Goal: Information Seeking & Learning: Learn about a topic

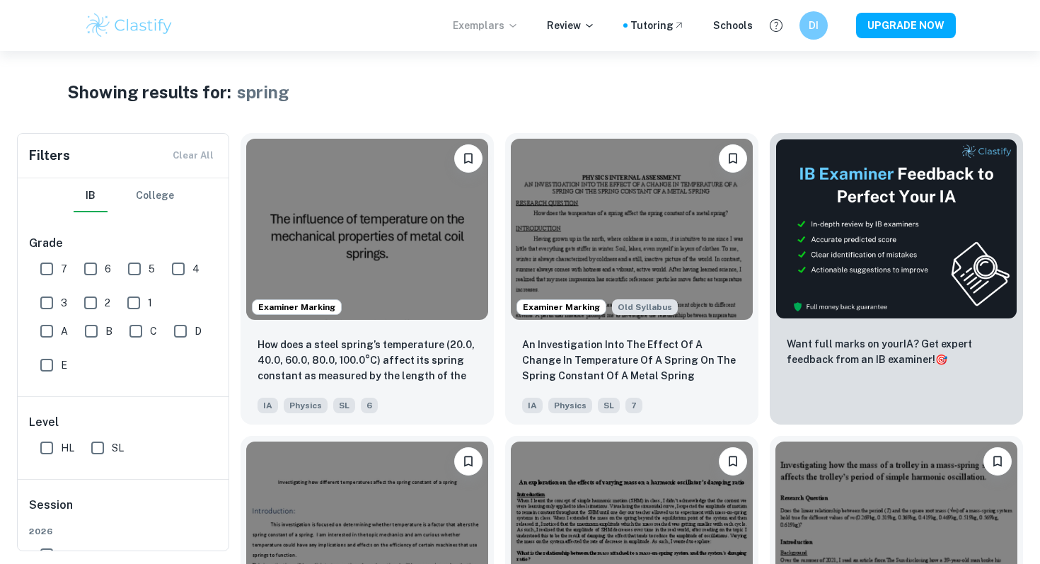
click at [491, 30] on p "Exemplars" at bounding box center [486, 26] width 66 height 16
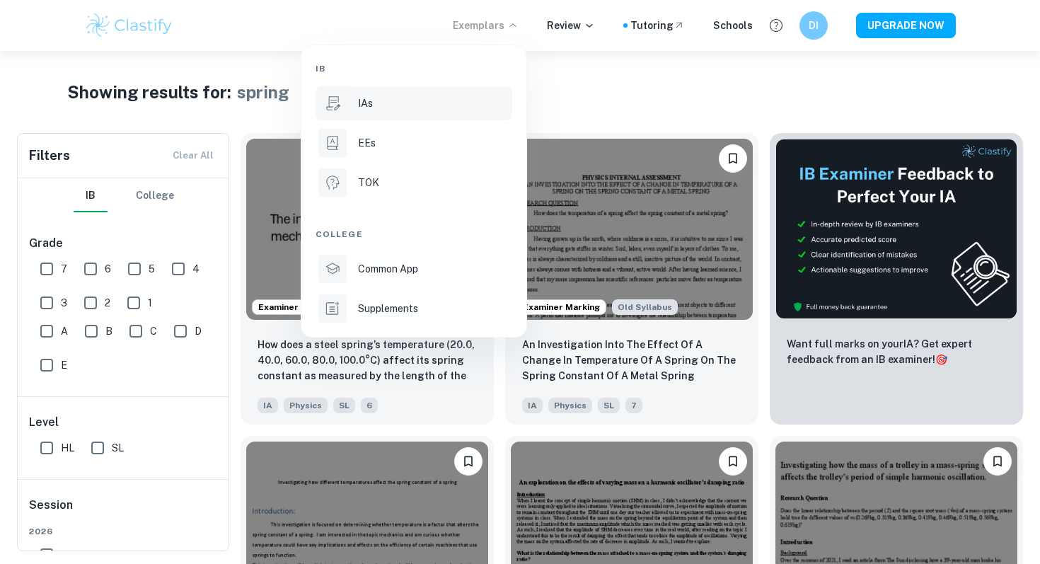
click at [380, 96] on div "IAs" at bounding box center [433, 104] width 151 height 16
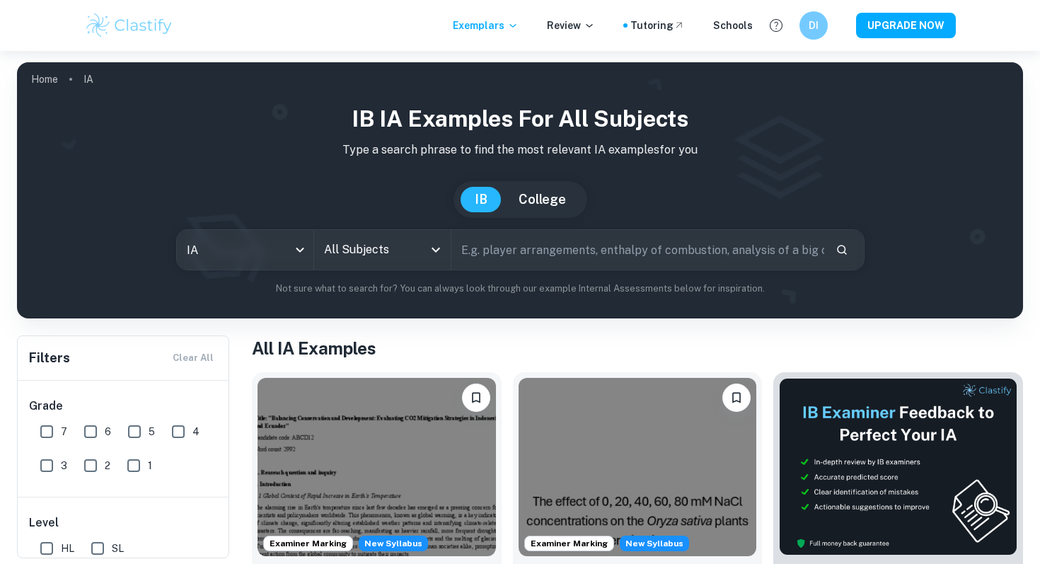
click at [340, 240] on input "All Subjects" at bounding box center [372, 249] width 103 height 27
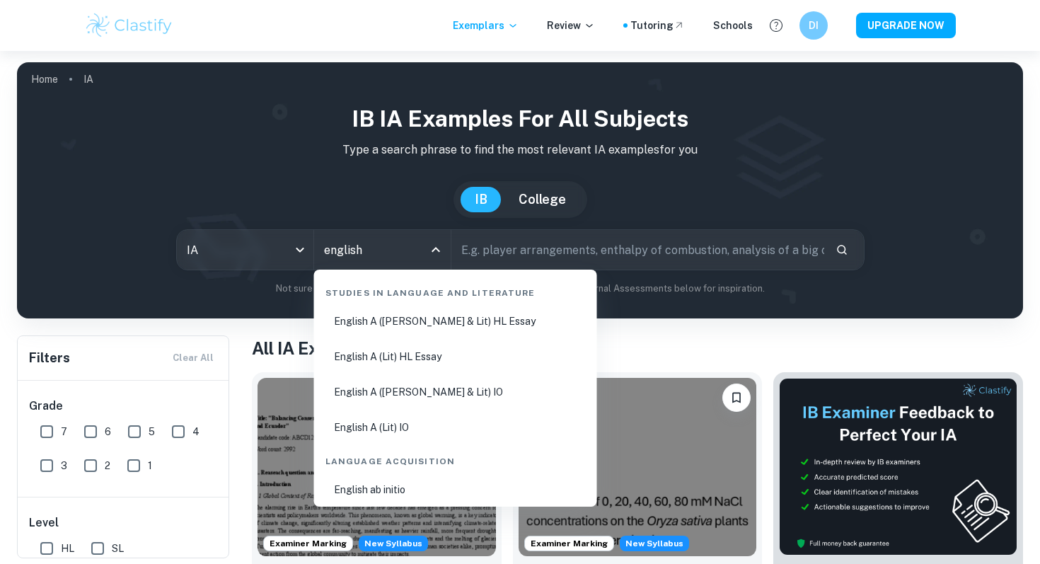
click at [426, 398] on li "English A ([PERSON_NAME] & Lit) IO" at bounding box center [456, 392] width 272 height 33
type input "English A ([PERSON_NAME] & Lit) IO"
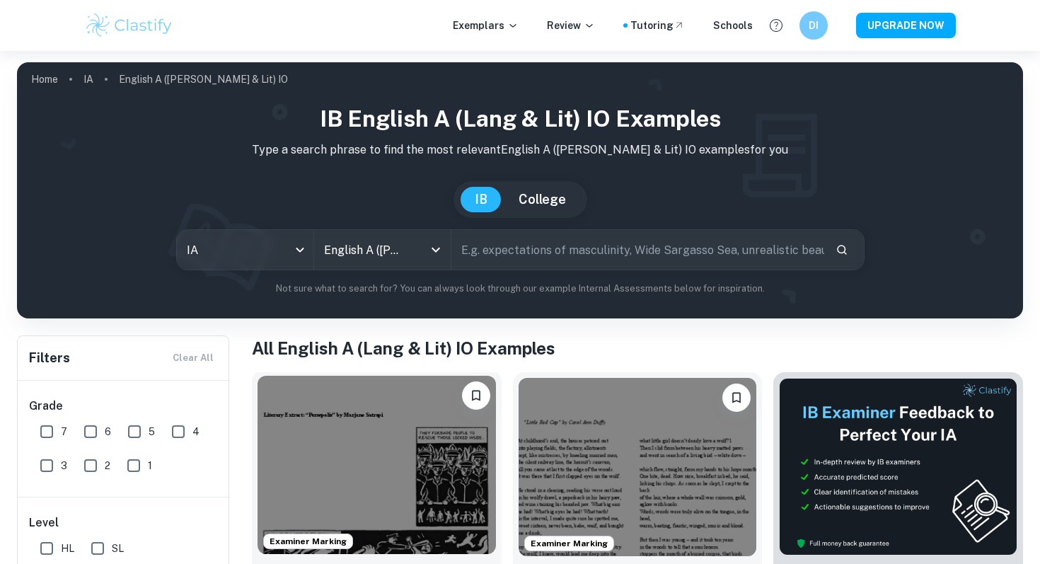
scroll to position [201, 0]
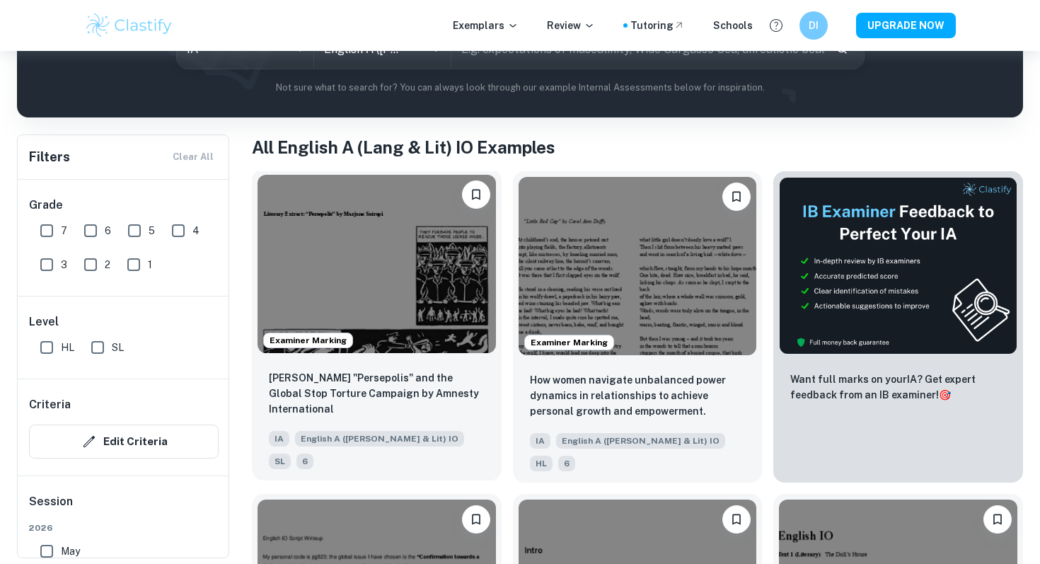
click at [393, 287] on img at bounding box center [377, 264] width 239 height 178
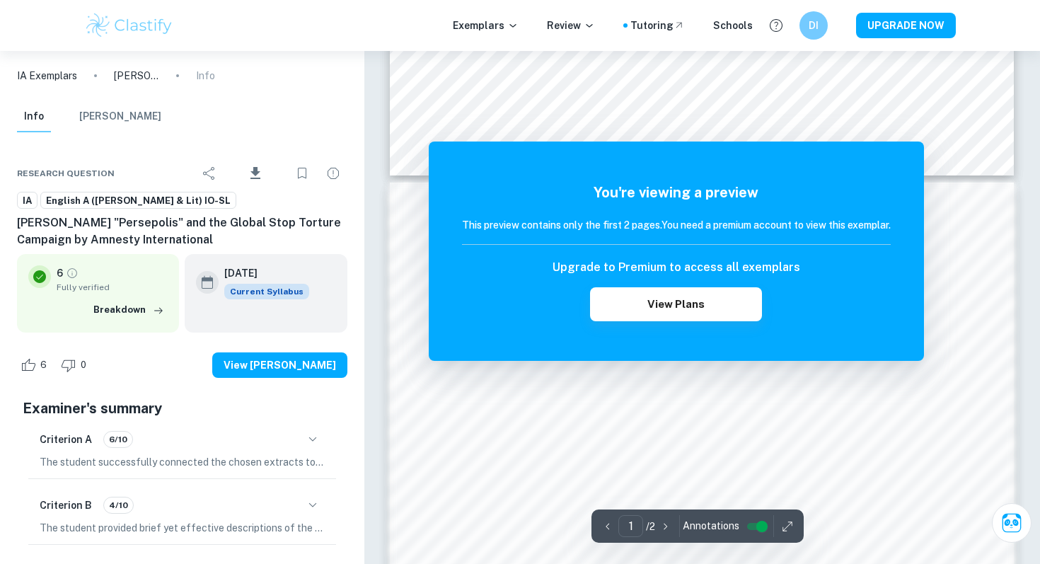
scroll to position [1154, 0]
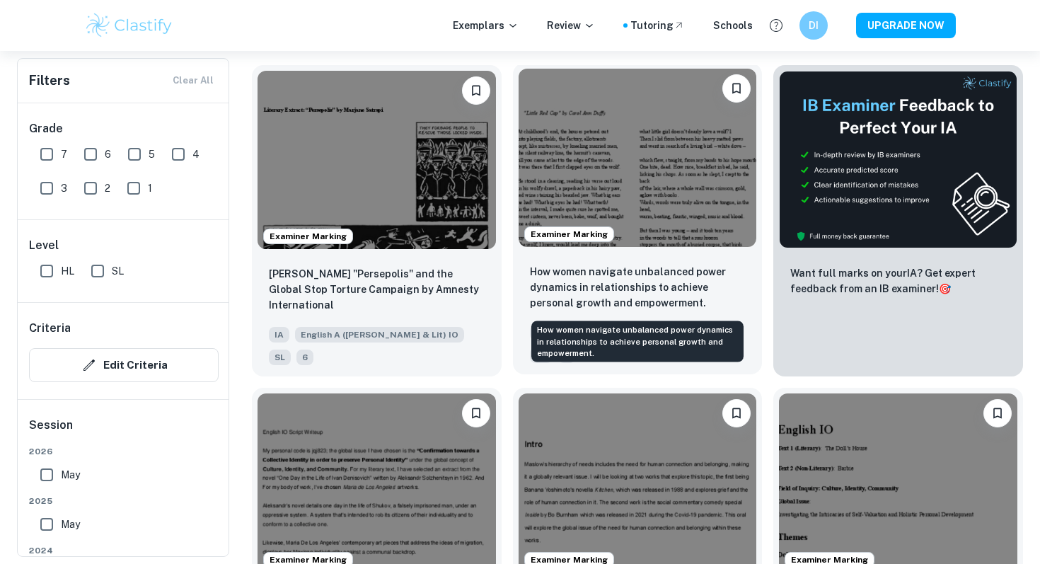
scroll to position [309, 0]
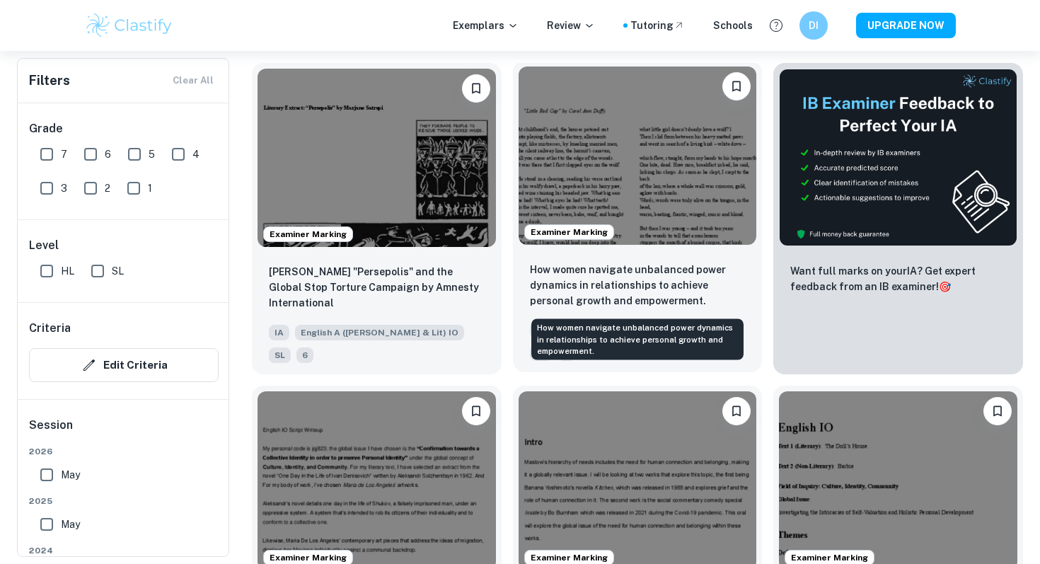
click at [636, 269] on p "How women navigate unbalanced power dynamics in relationships to achieve person…" at bounding box center [638, 285] width 216 height 47
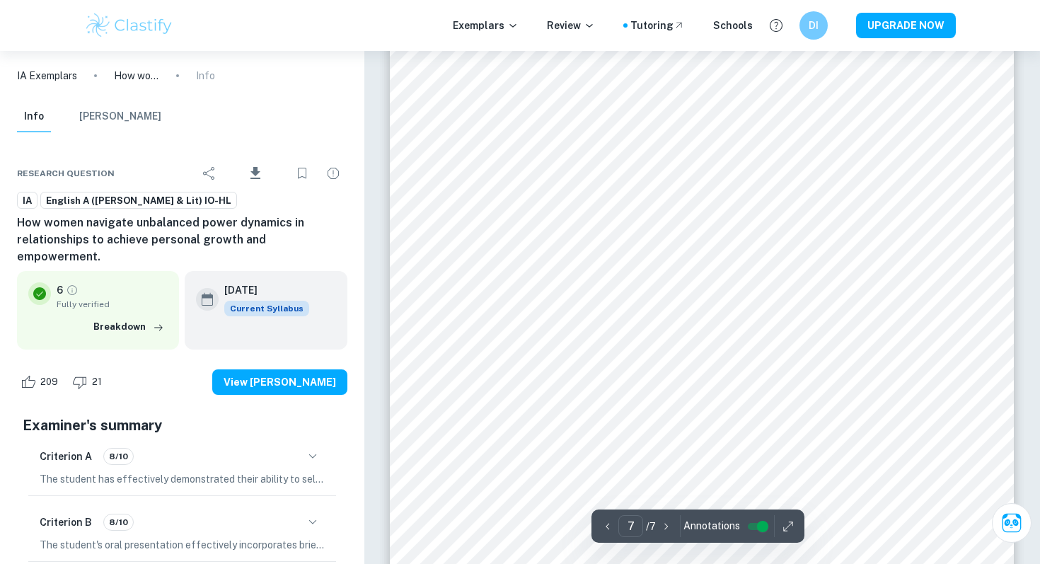
scroll to position [5085, 0]
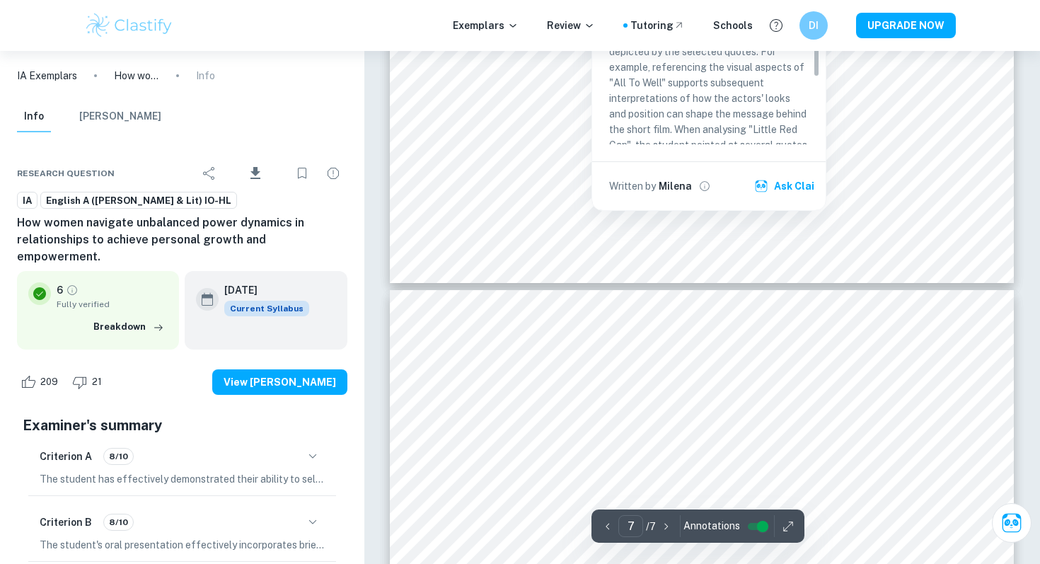
type input "6"
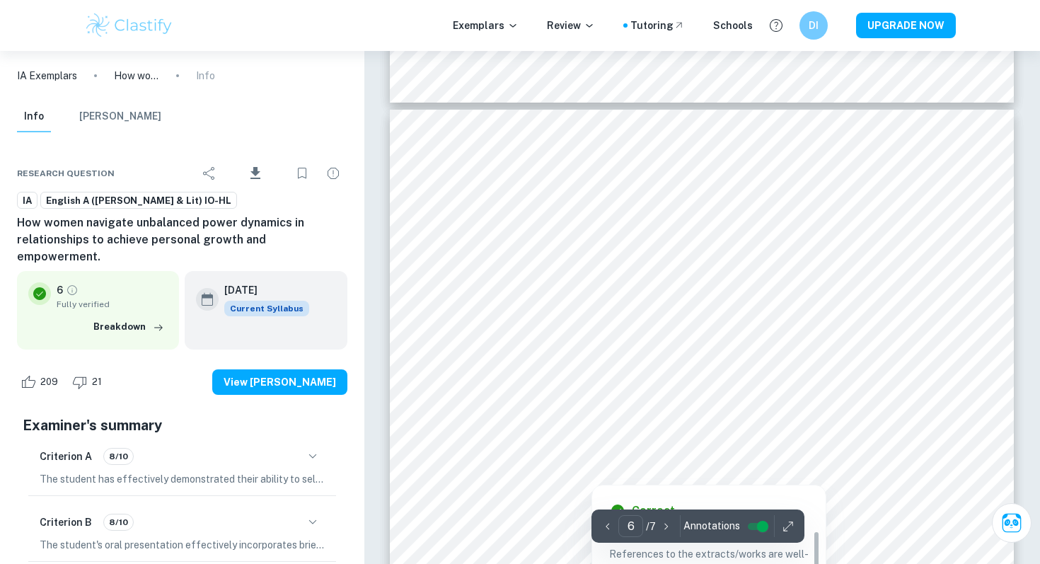
scroll to position [4226, 0]
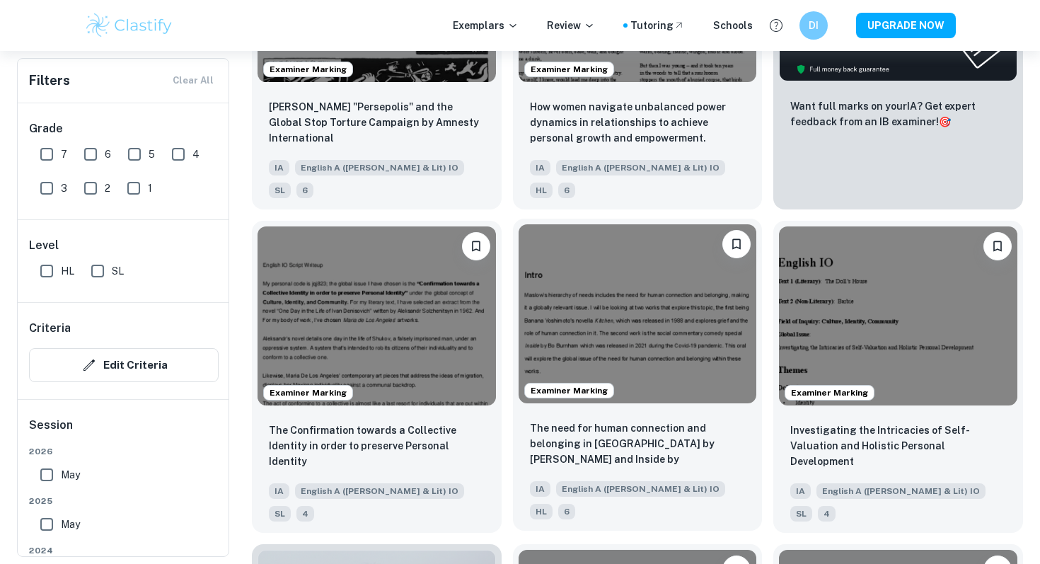
scroll to position [478, 0]
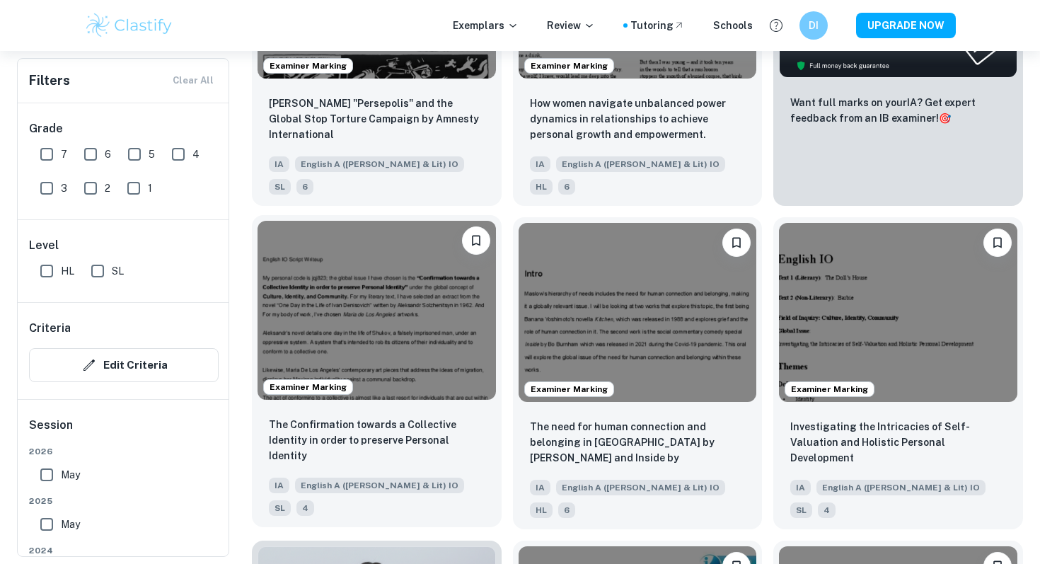
click at [365, 363] on img at bounding box center [377, 310] width 239 height 178
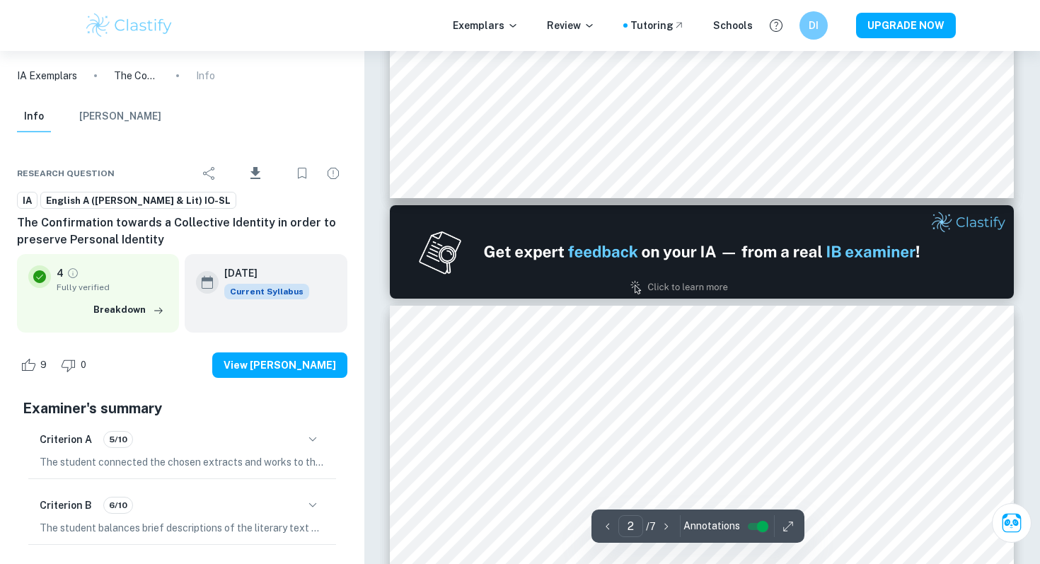
type input "1"
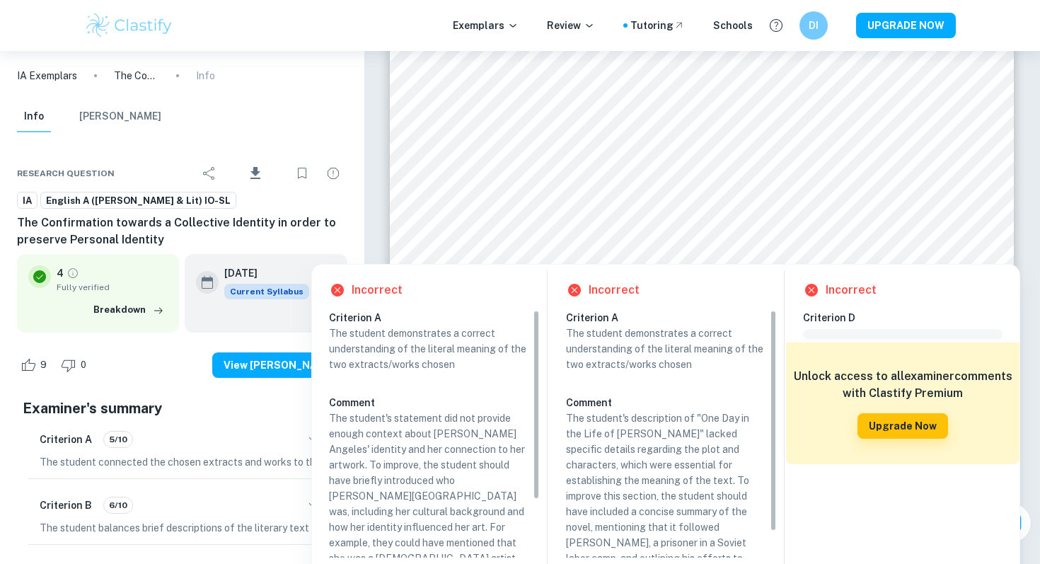
scroll to position [29, 0]
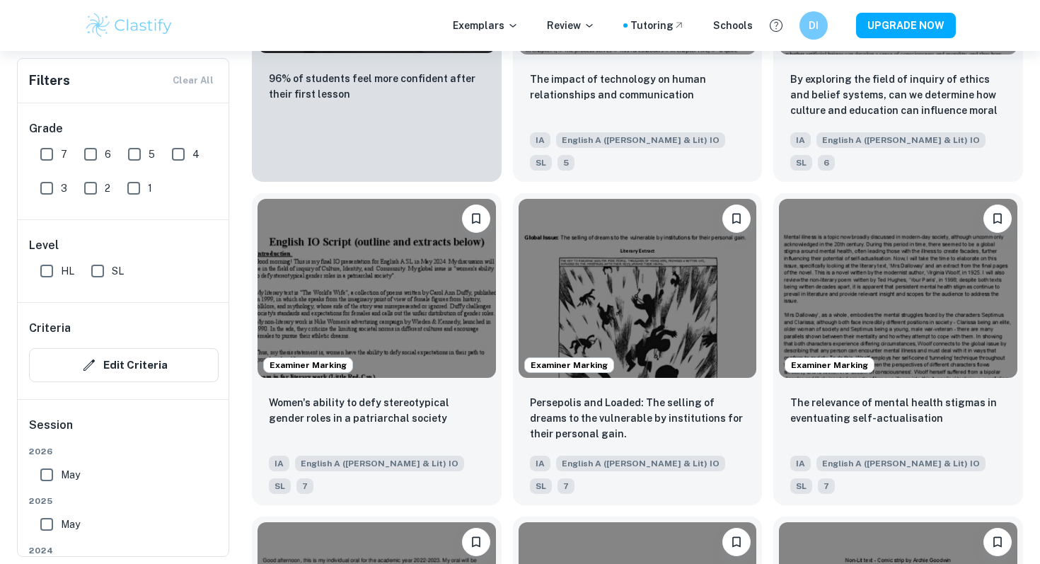
scroll to position [1163, 0]
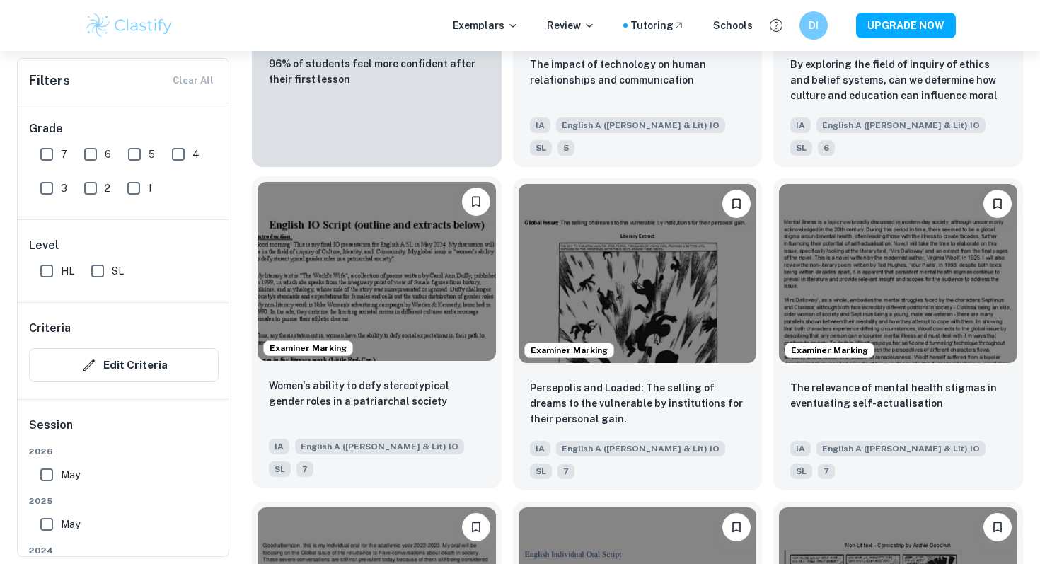
click at [425, 367] on div "Women's ability to defy stereotypical gender roles in a patriarchal society IA …" at bounding box center [377, 428] width 250 height 122
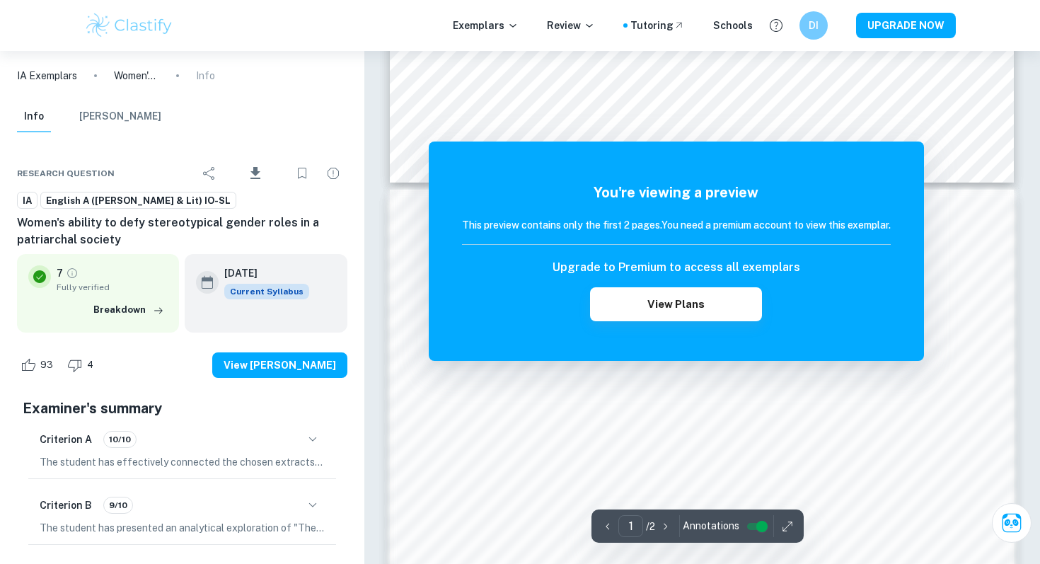
scroll to position [764, 0]
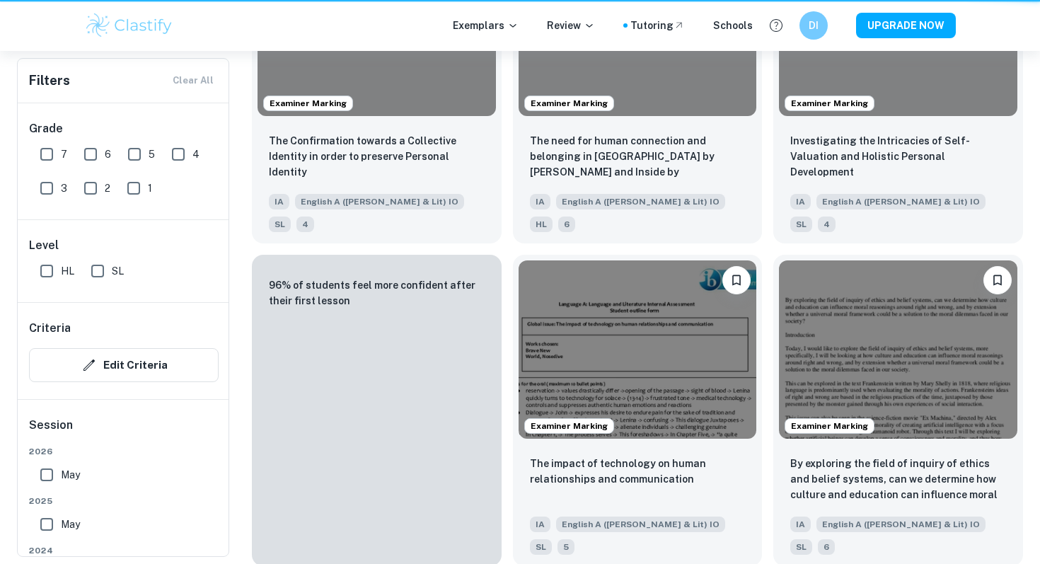
scroll to position [1163, 0]
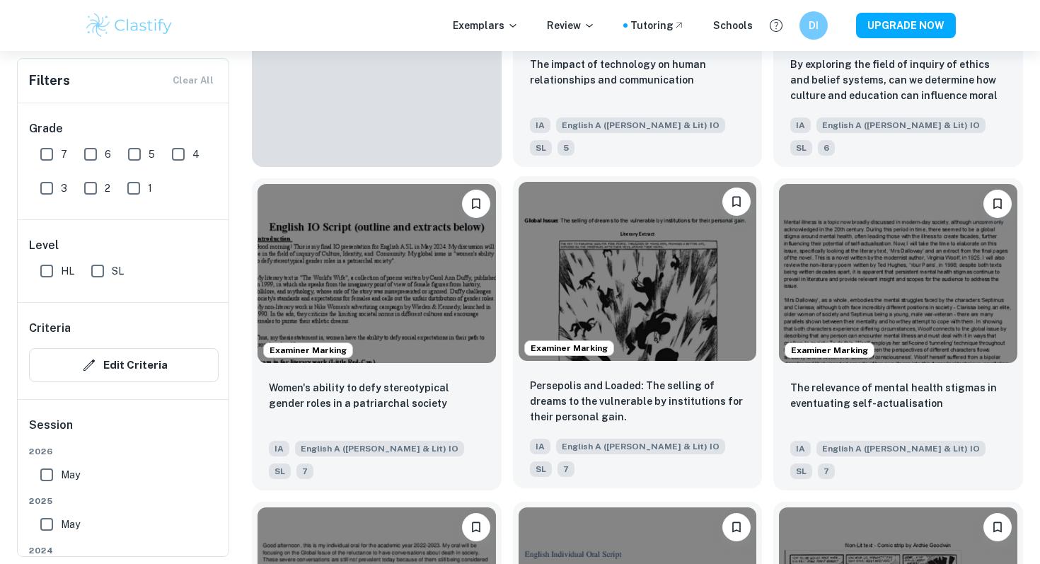
click at [672, 280] on img at bounding box center [638, 271] width 239 height 178
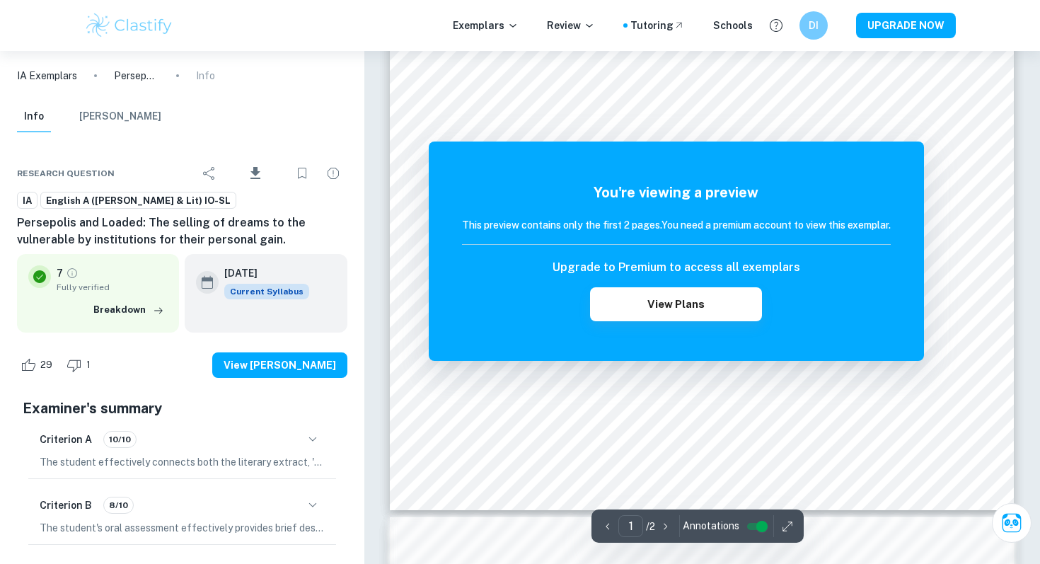
scroll to position [716, 0]
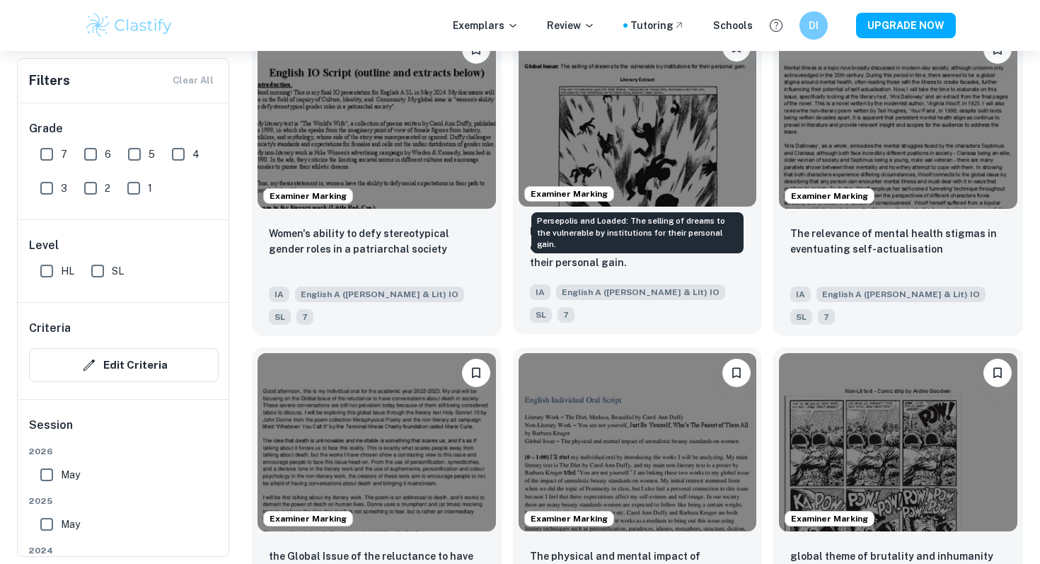
scroll to position [1348, 0]
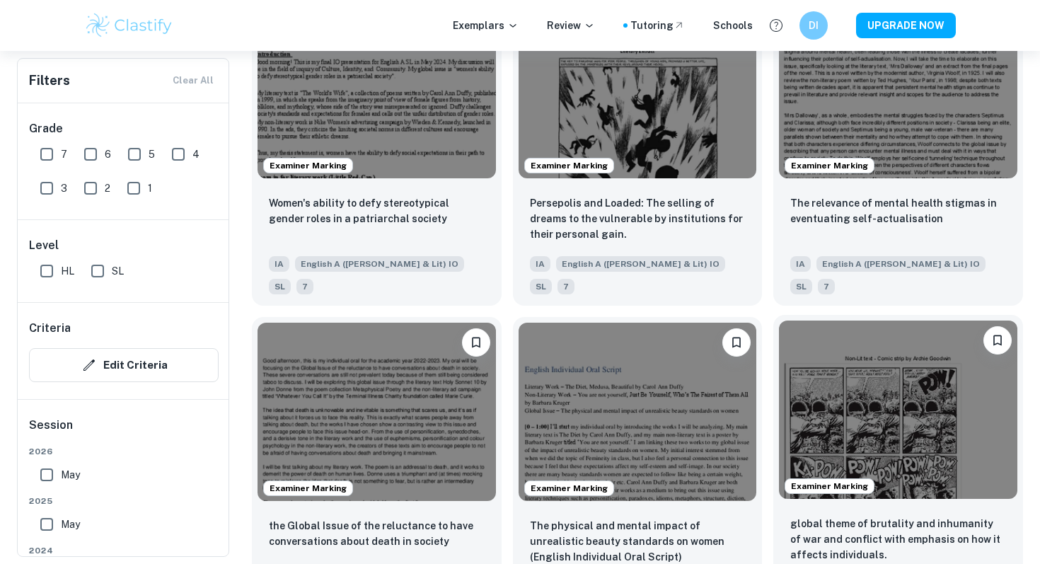
click at [813, 370] on img at bounding box center [898, 410] width 239 height 178
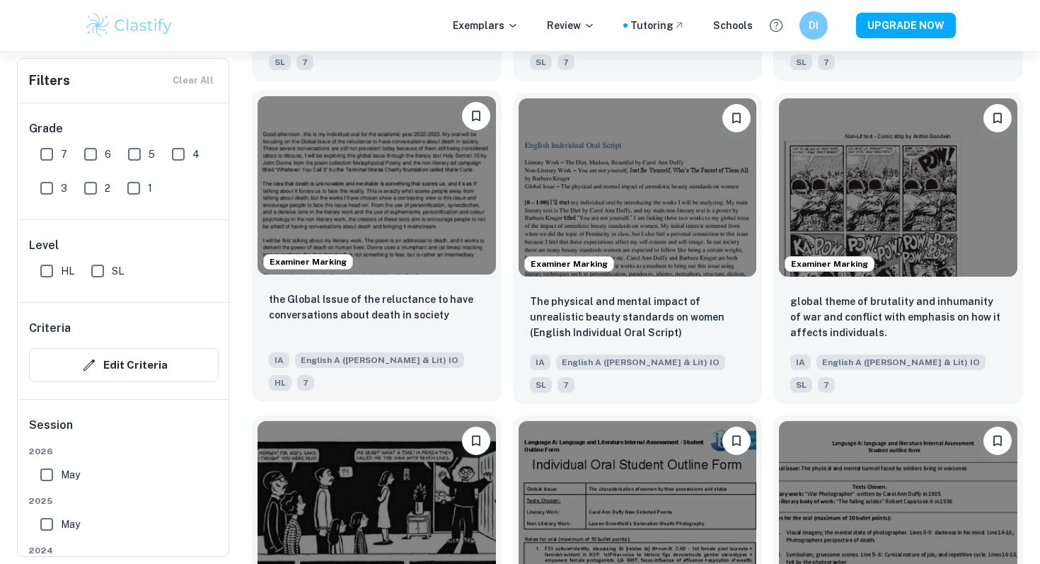
scroll to position [1660, 0]
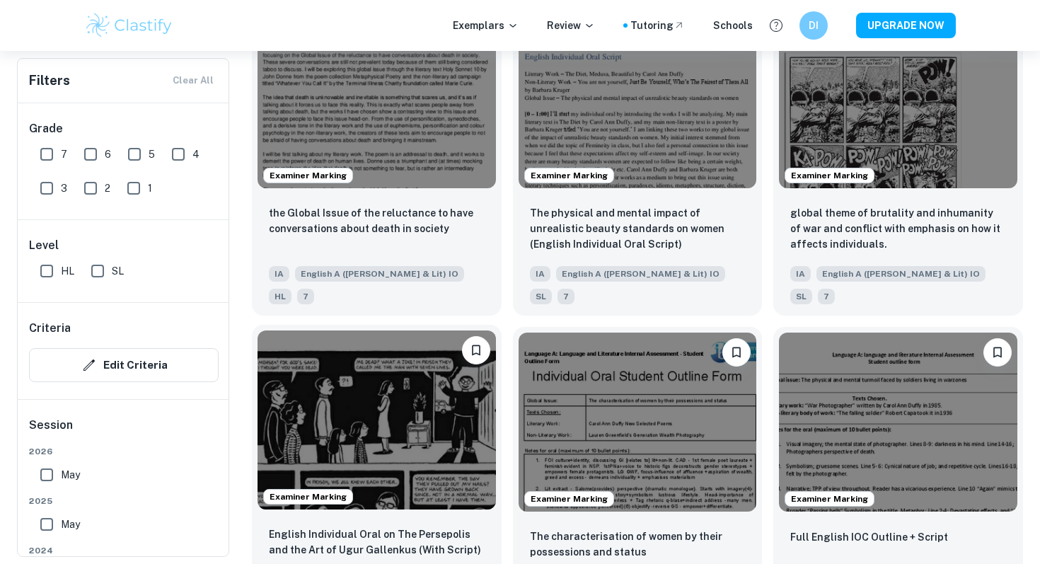
click at [464, 343] on img at bounding box center [377, 420] width 239 height 178
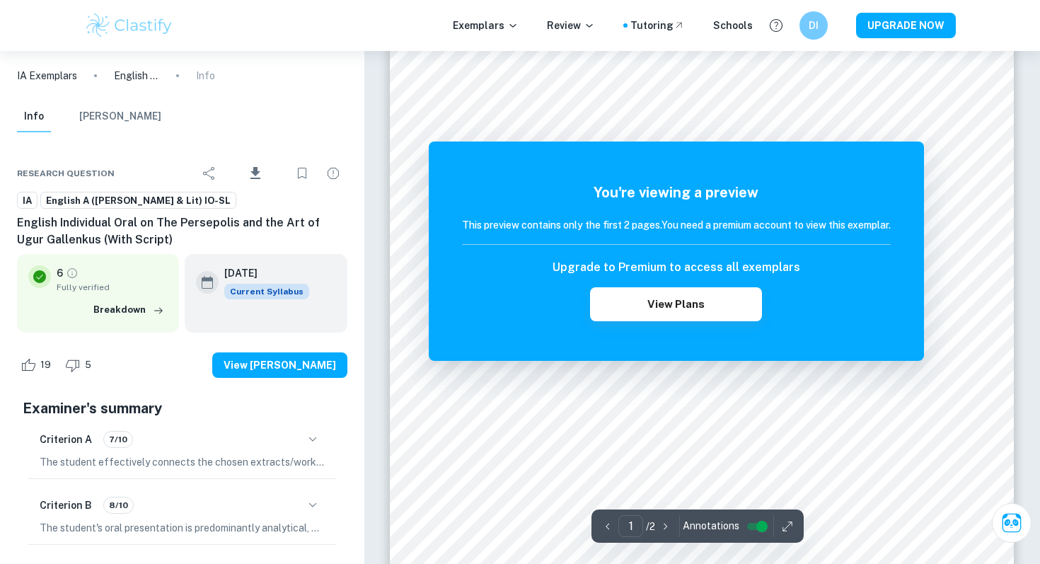
scroll to position [942, 0]
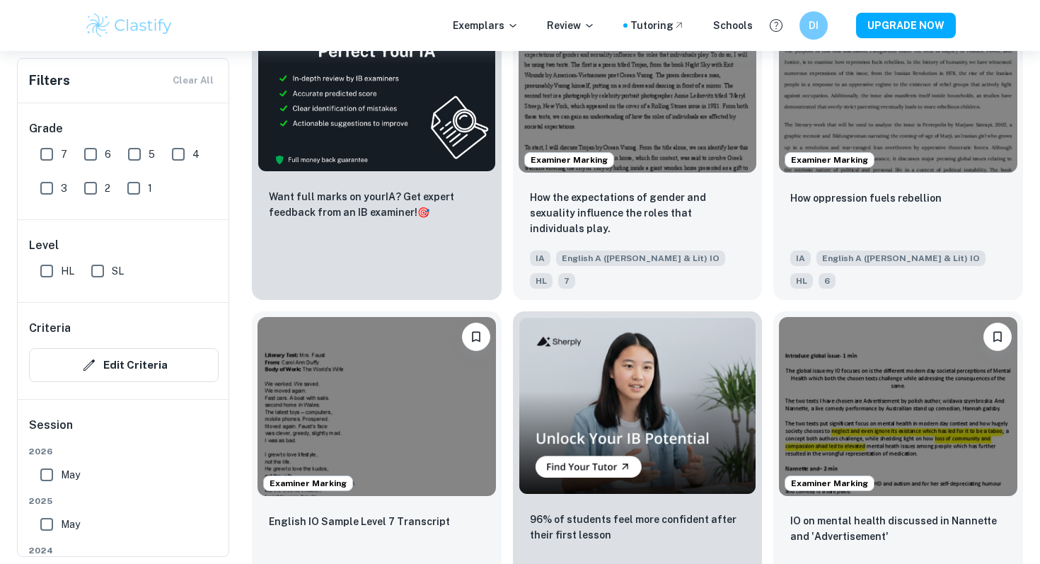
scroll to position [2310, 0]
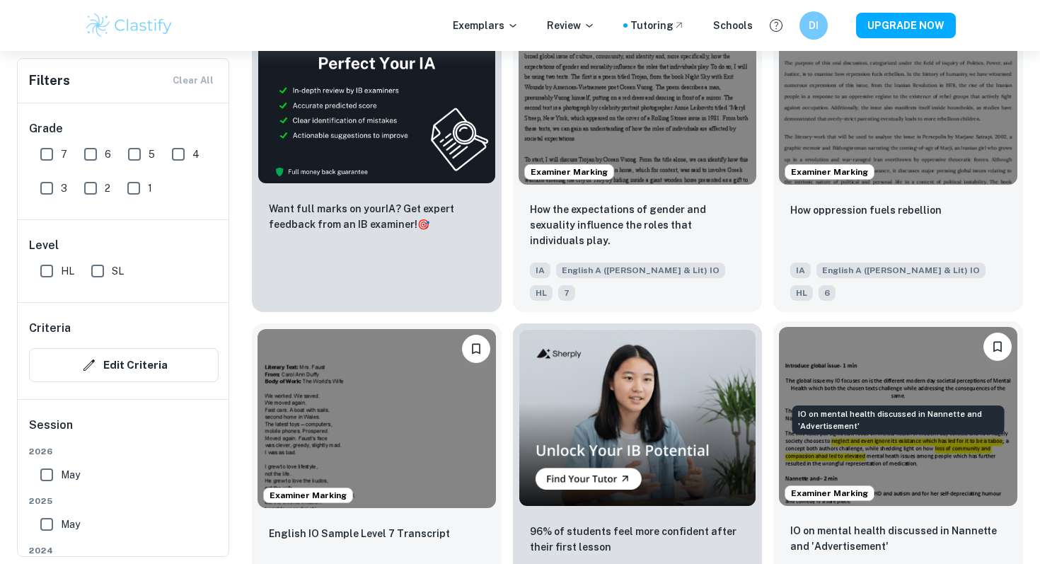
click at [846, 523] on p "IO on mental health discussed in Nannette and 'Advertisement'" at bounding box center [899, 538] width 216 height 31
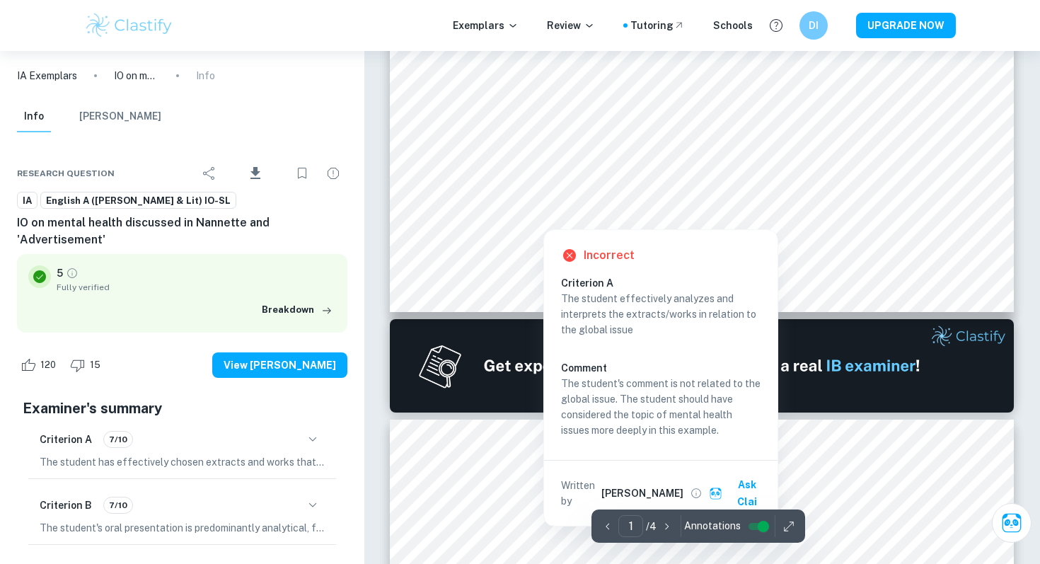
scroll to position [641, 0]
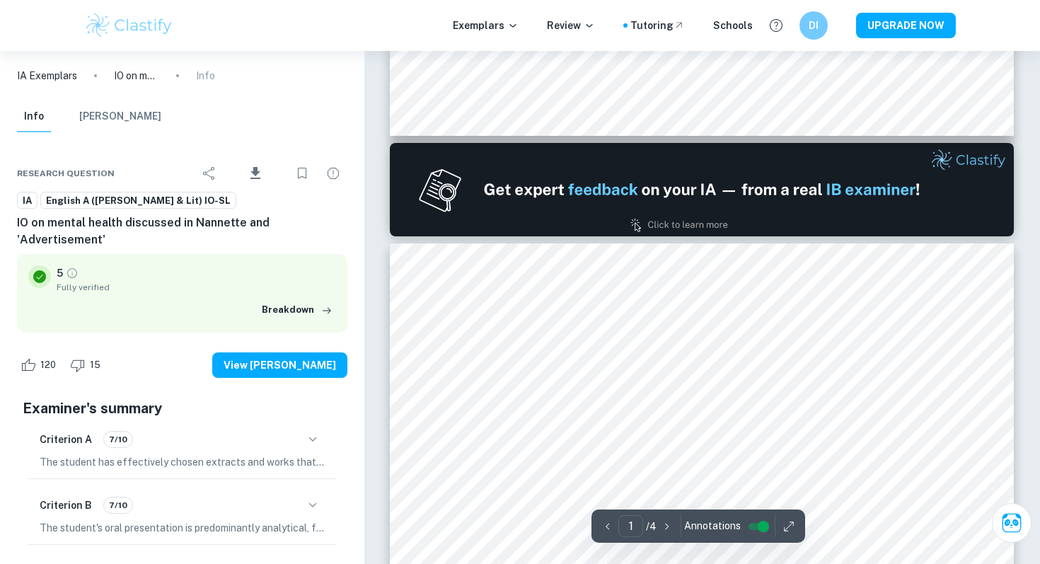
type input "2"
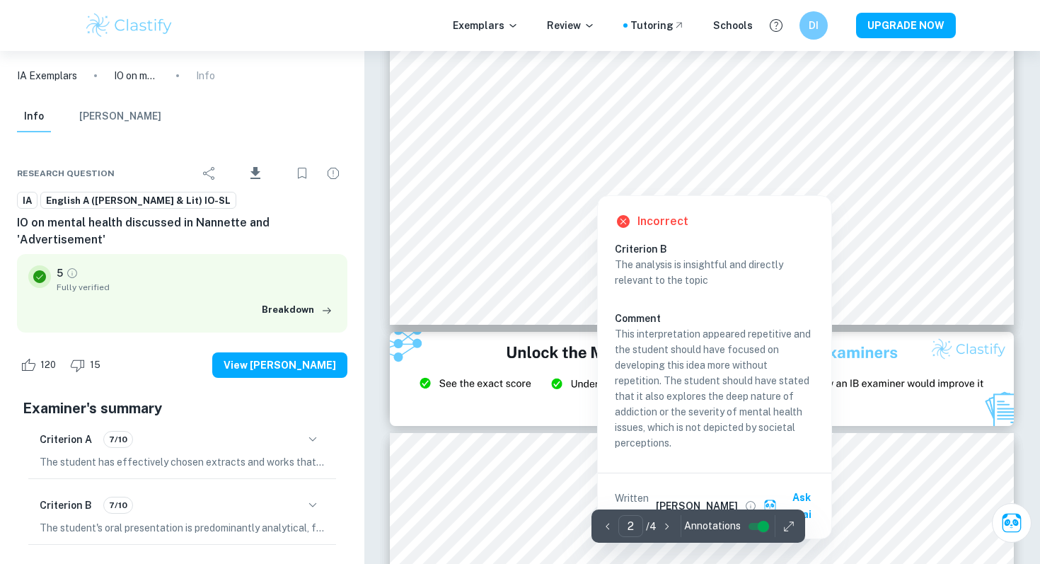
scroll to position [1616, 0]
